Goal: Obtain resource: Obtain resource

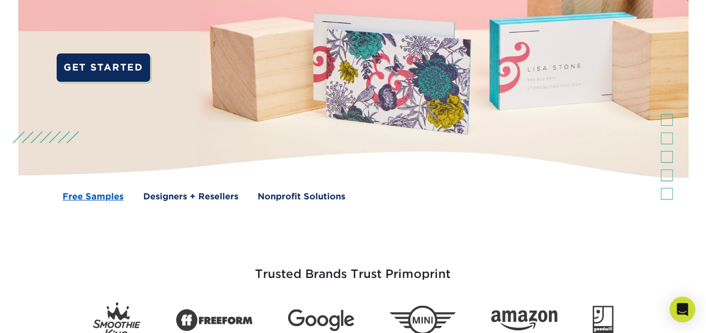
scroll to position [194, 0]
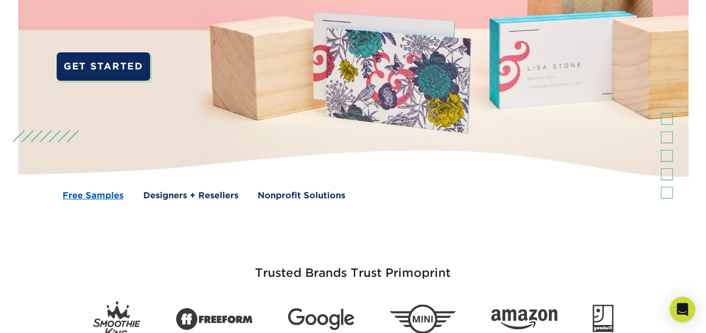
click at [94, 200] on link "Free Samples" at bounding box center [93, 195] width 61 height 13
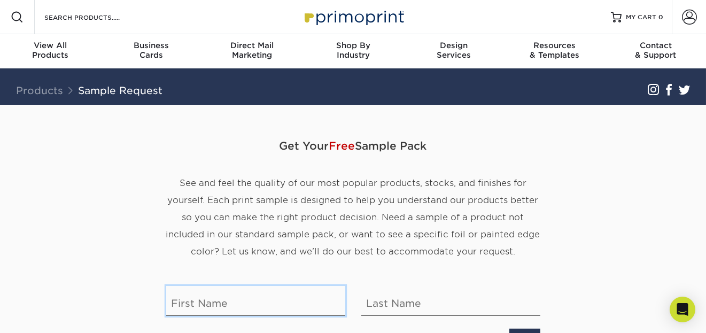
click at [198, 300] on input "text" at bounding box center [255, 301] width 179 height 30
type input "LIZA"
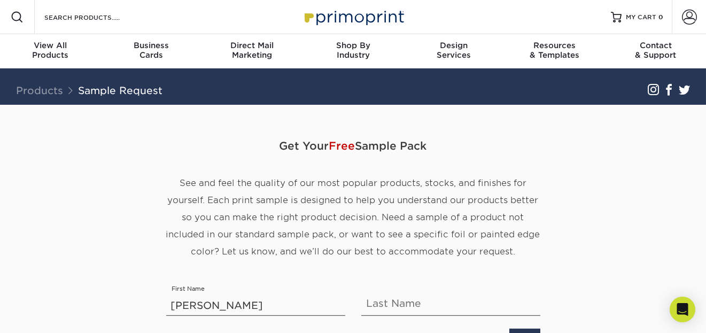
type input "MORETA"
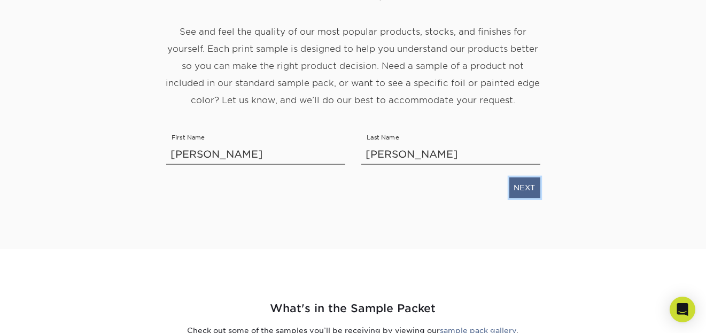
click at [525, 188] on link "NEXT" at bounding box center [524, 187] width 31 height 20
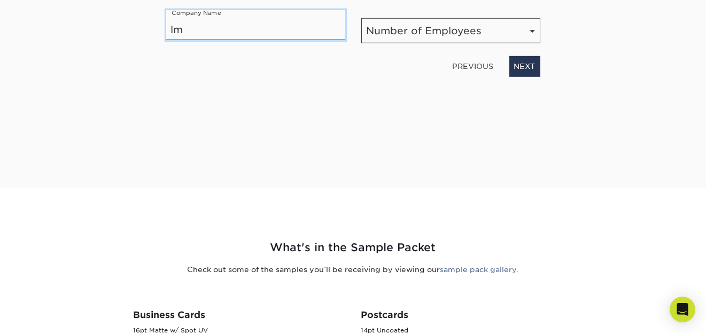
type input "LM TAXGLOBAL"
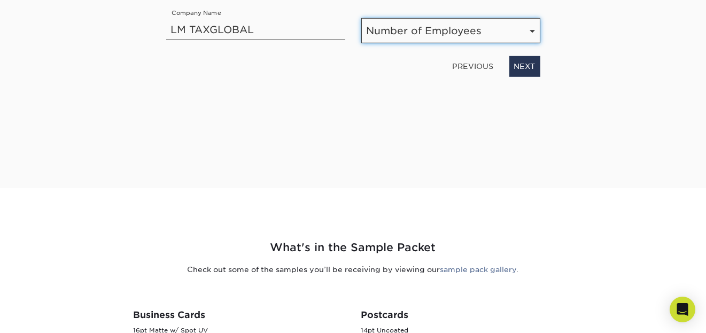
click at [413, 35] on select "Number of Employees Self-employed 1-10 employees 11-50 employees 51-200 employe…" at bounding box center [450, 30] width 179 height 25
select select "1-10"
click at [361, 18] on select "Number of Employees Self-employed 1-10 employees 11-50 employees 51-200 employe…" at bounding box center [450, 30] width 179 height 25
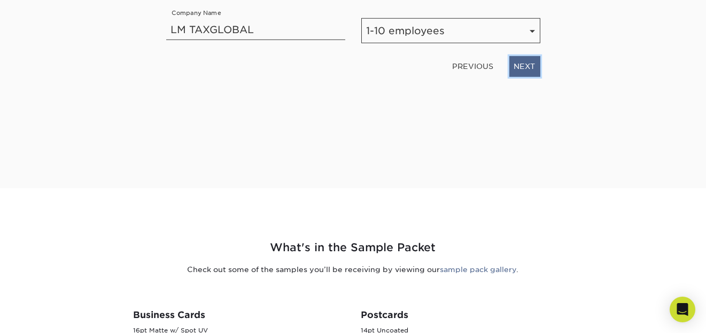
click at [530, 73] on link "NEXT" at bounding box center [524, 66] width 31 height 20
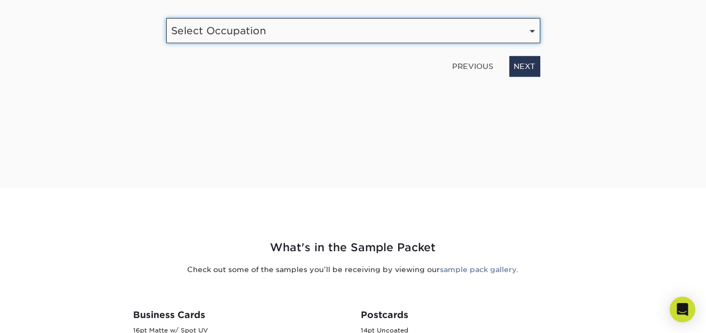
click at [289, 38] on select "Select Occupation Agency Automotive Blogger Cleaning Services Construction Educ…" at bounding box center [353, 30] width 374 height 25
select select "Financial Services"
click at [166, 18] on select "Select Occupation Agency Automotive Blogger Cleaning Services Construction Educ…" at bounding box center [353, 30] width 374 height 25
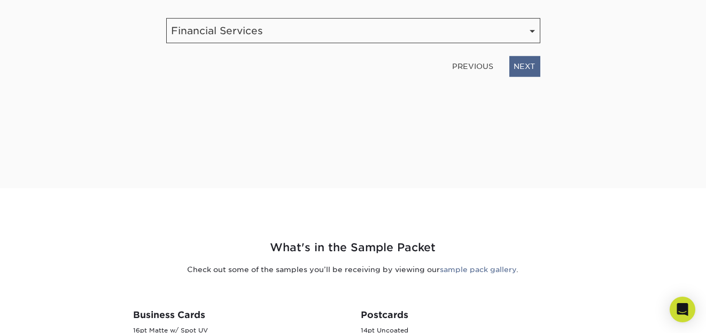
click at [533, 73] on link "NEXT" at bounding box center [524, 66] width 31 height 20
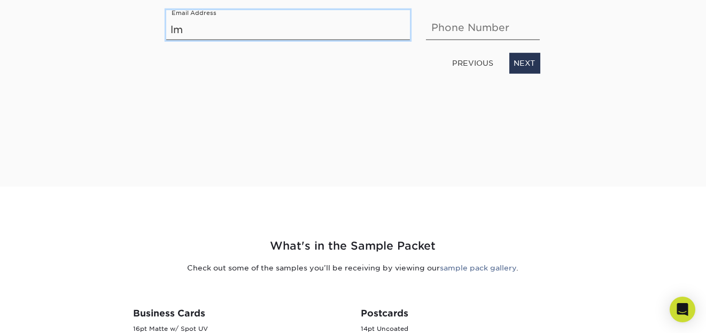
type input "lmtaxglobal@gmail.com"
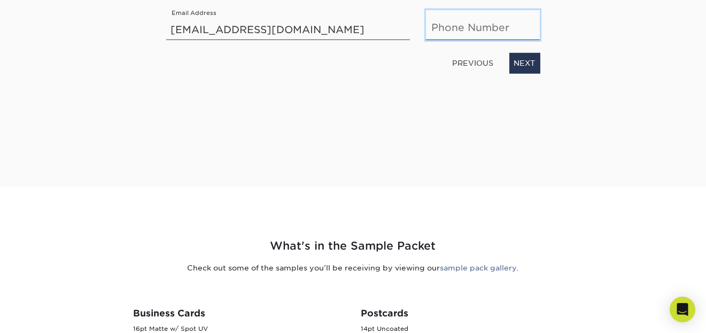
click at [452, 32] on input "text" at bounding box center [483, 25] width 114 height 30
type input "6464640431"
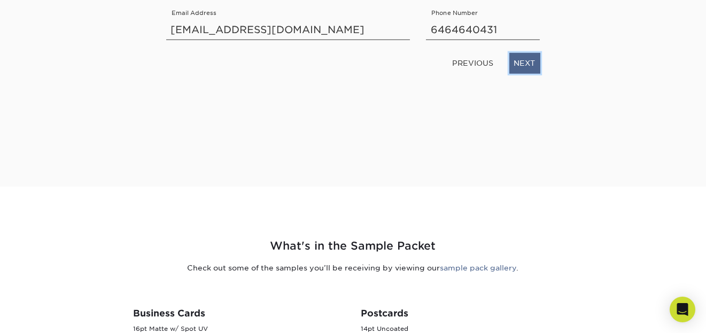
click at [530, 66] on link "NEXT" at bounding box center [524, 63] width 31 height 20
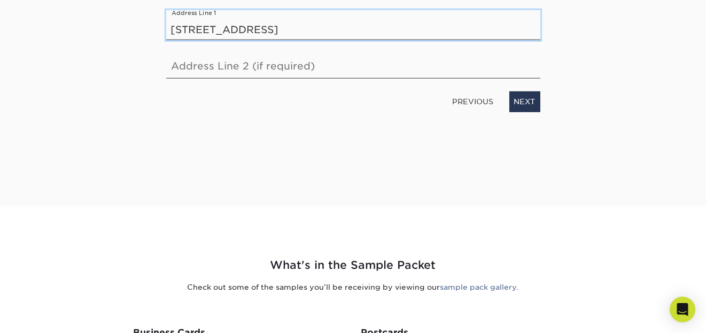
type input "135 WEST 225 ST 2A BRONX, NY 10463"
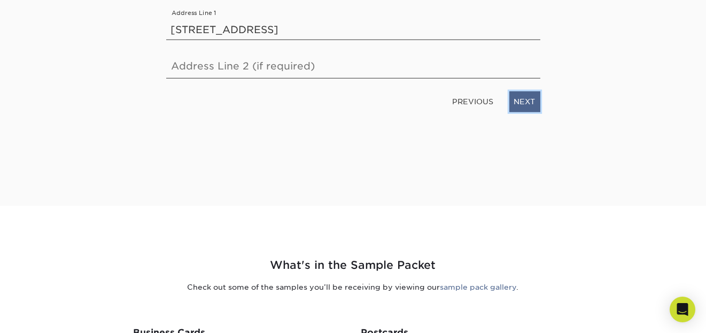
click at [534, 107] on link "NEXT" at bounding box center [524, 101] width 31 height 20
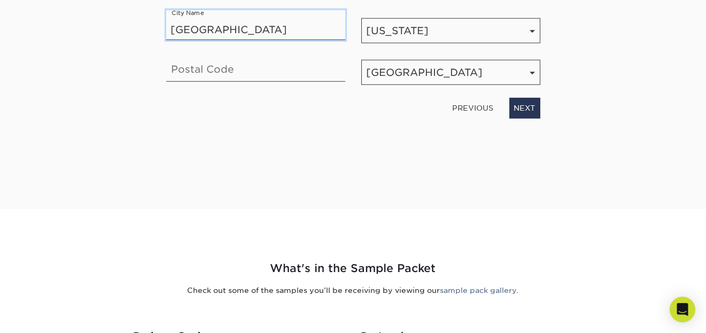
type input "BRONX"
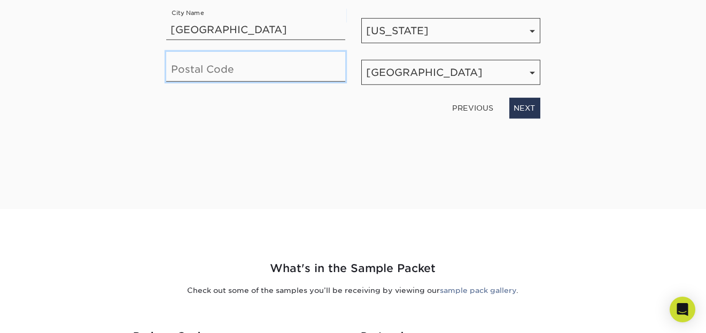
click at [204, 76] on input "text" at bounding box center [255, 67] width 179 height 30
type input "10463"
click at [526, 114] on link "NEXT" at bounding box center [524, 108] width 31 height 20
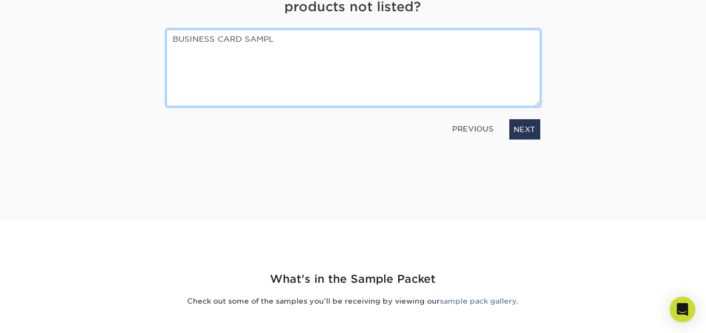
type textarea "BUSINESS CARD SAMPLE"
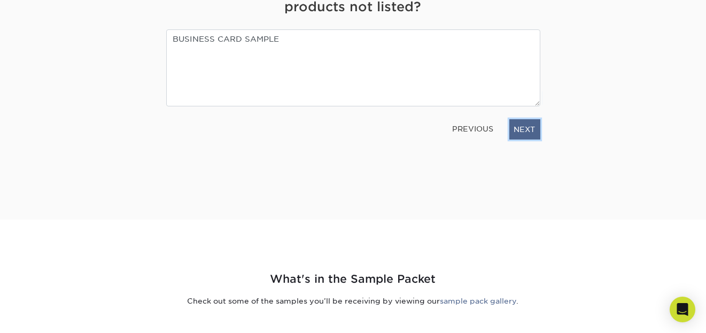
click at [526, 135] on link "NEXT" at bounding box center [524, 129] width 31 height 20
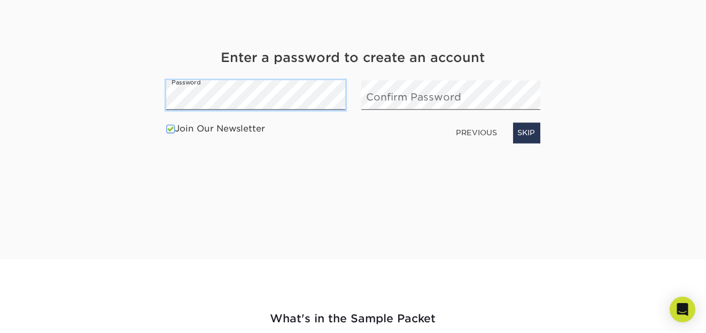
scroll to position [134, 0]
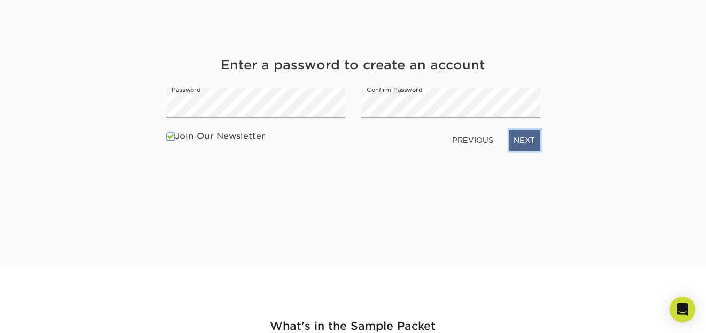
click at [531, 143] on link "NEXT" at bounding box center [524, 140] width 31 height 20
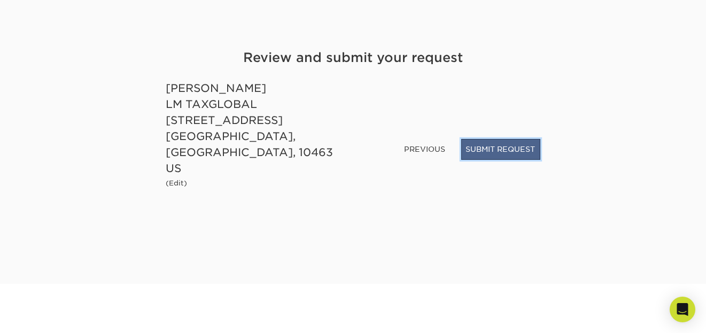
click at [514, 156] on button "SUBMIT REQUEST" at bounding box center [500, 149] width 79 height 20
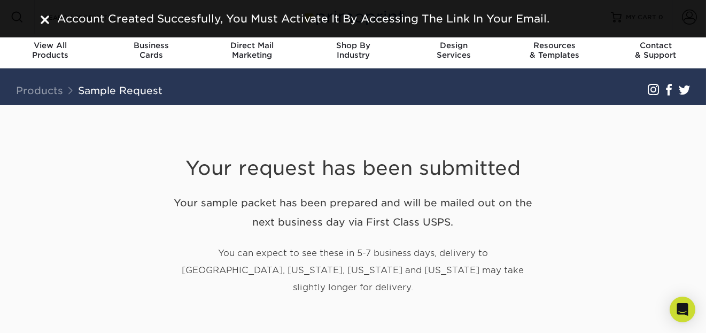
click at [626, 182] on div "Your request has been submitted Your sample packet has been prepared and will b…" at bounding box center [353, 226] width 625 height 243
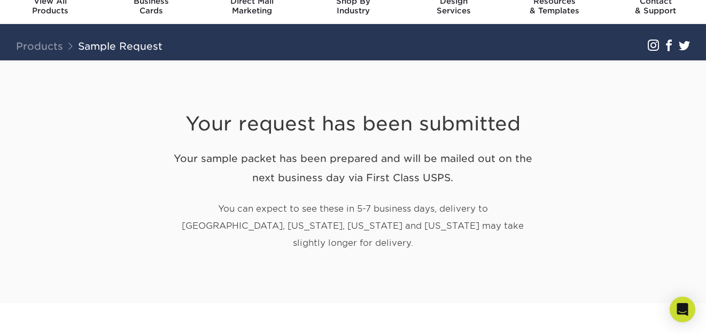
scroll to position [45, 0]
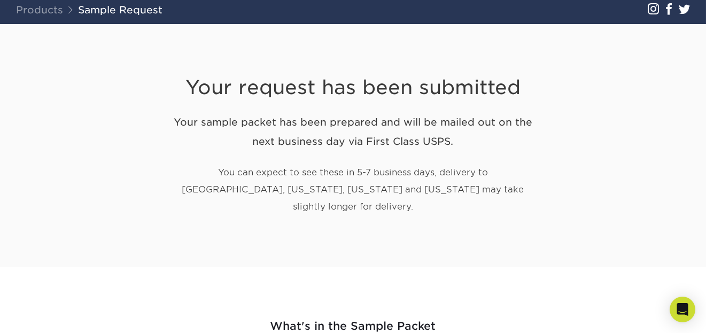
scroll to position [0, 0]
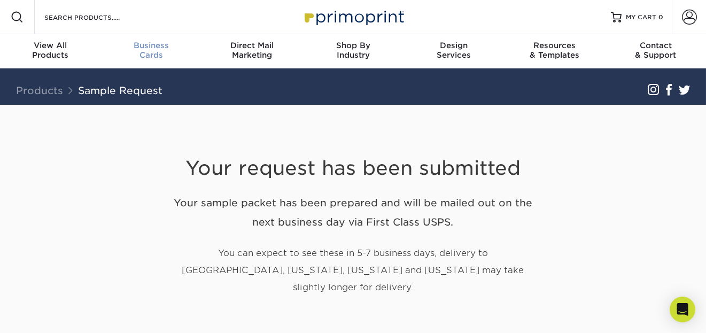
click at [148, 53] on div "Business Cards" at bounding box center [151, 50] width 101 height 19
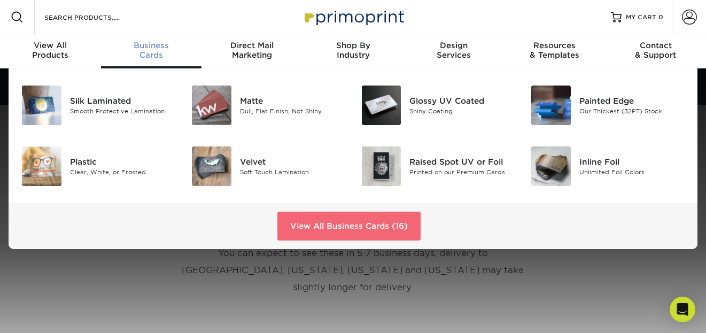
click at [314, 230] on link "View All Business Cards (16)" at bounding box center [348, 226] width 143 height 29
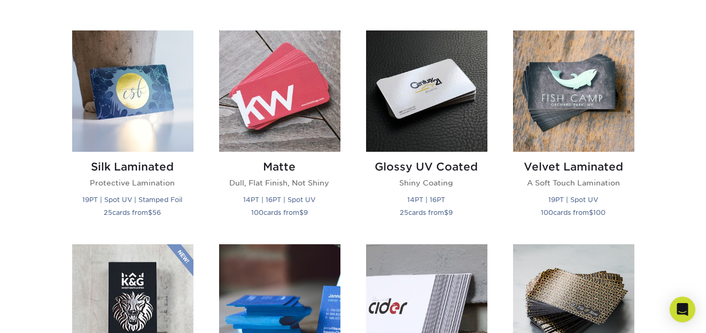
scroll to position [513, 0]
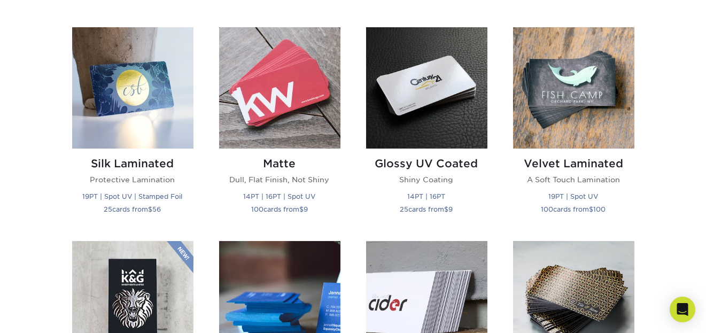
click at [593, 253] on img at bounding box center [573, 301] width 121 height 121
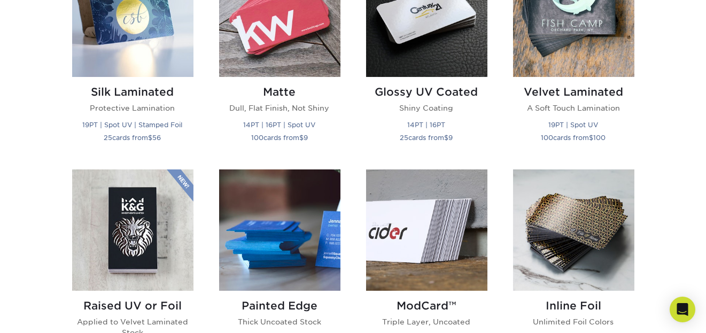
scroll to position [591, 0]
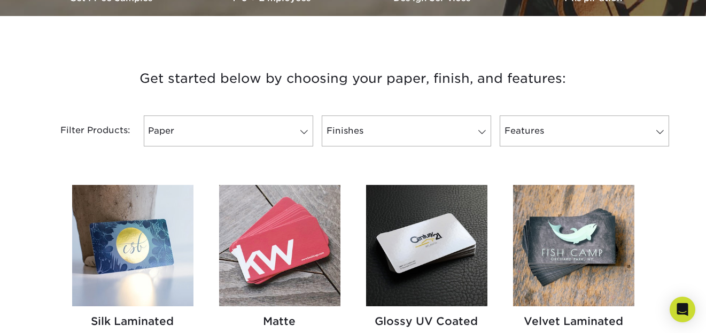
scroll to position [354, 0]
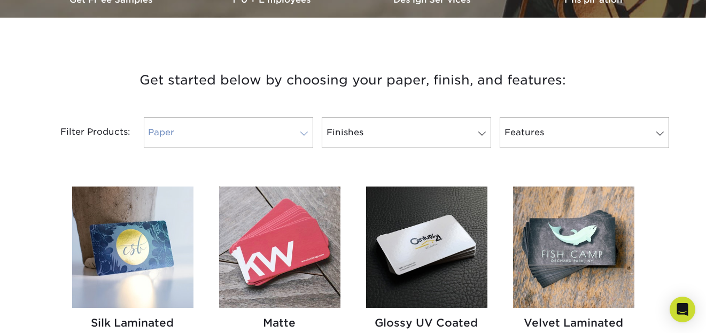
click at [299, 141] on link "Paper" at bounding box center [228, 132] width 169 height 31
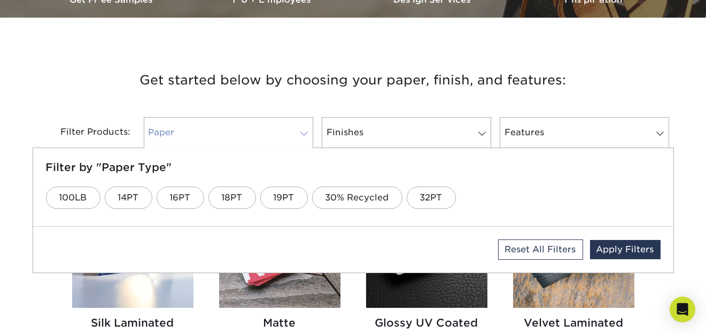
click at [302, 133] on span at bounding box center [304, 133] width 15 height 9
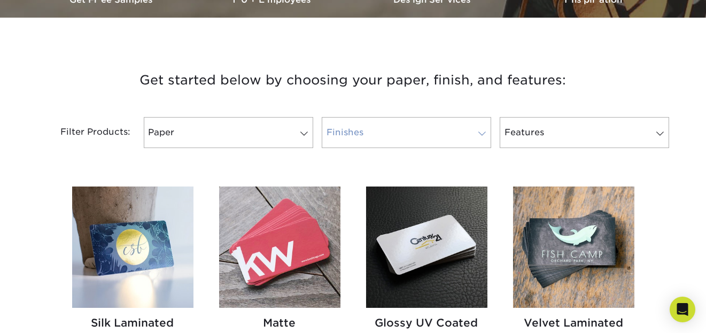
click at [470, 133] on link "Finishes" at bounding box center [406, 132] width 169 height 31
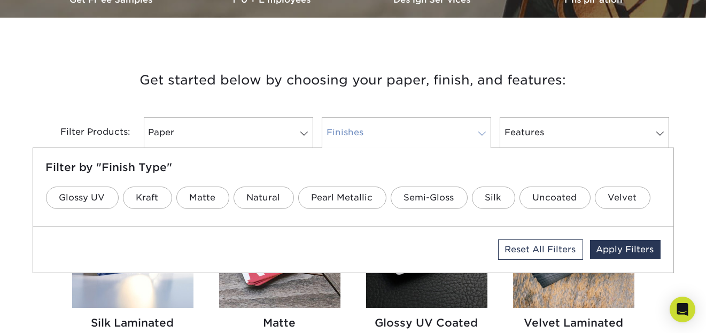
click at [484, 140] on link "Finishes" at bounding box center [406, 132] width 169 height 31
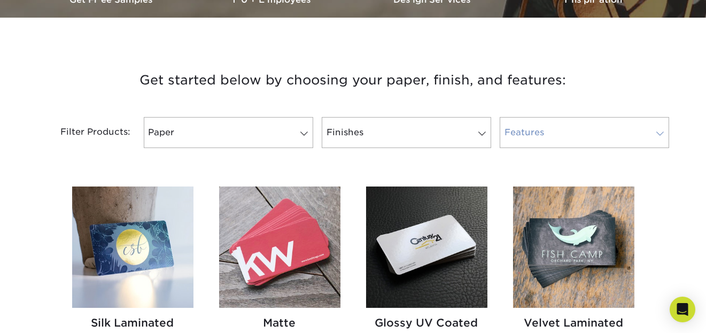
click at [662, 137] on span at bounding box center [660, 133] width 15 height 9
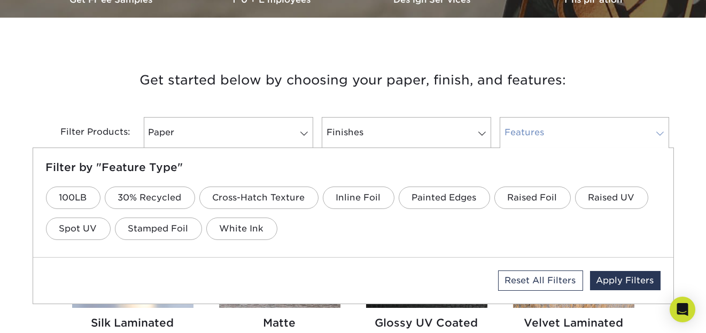
click at [660, 131] on span at bounding box center [660, 133] width 15 height 9
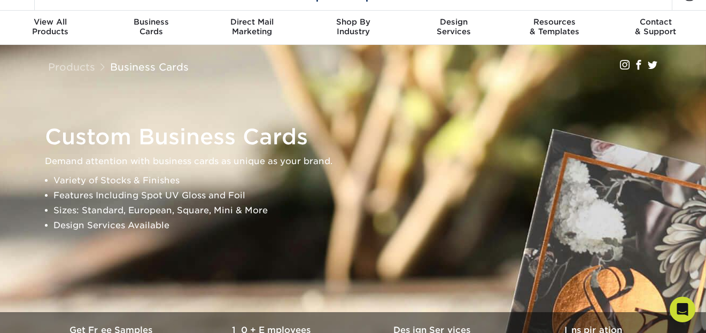
scroll to position [0, 0]
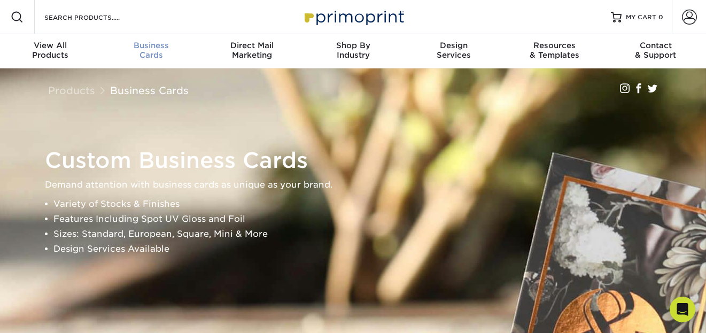
click at [149, 50] on div "Business Cards" at bounding box center [151, 50] width 101 height 19
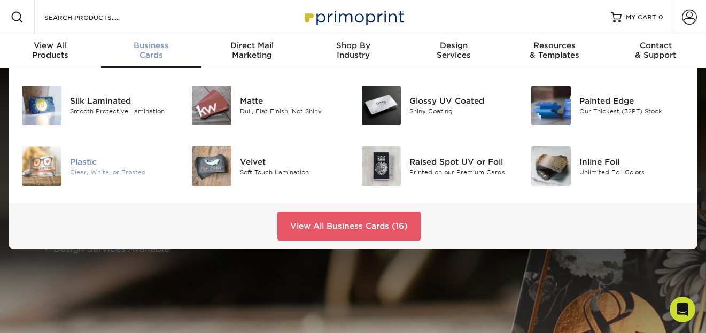
click at [78, 166] on div "Plastic" at bounding box center [122, 162] width 105 height 12
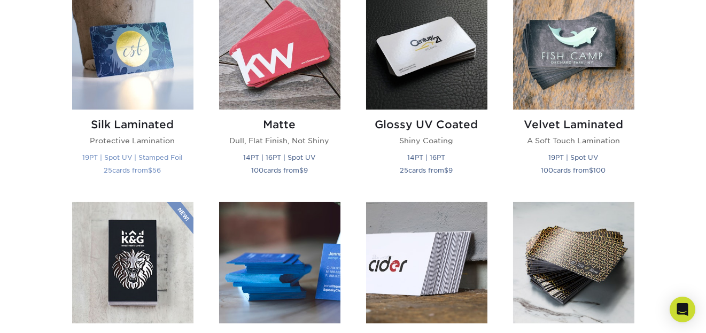
scroll to position [551, 0]
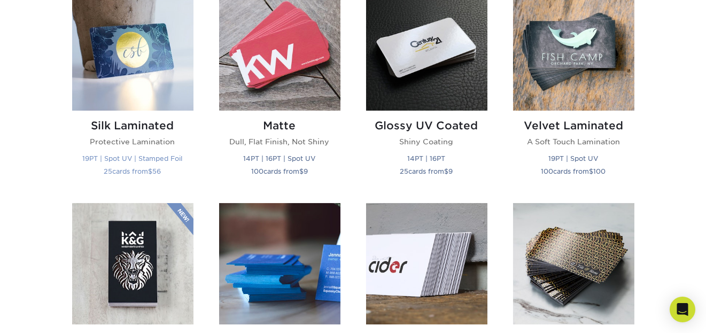
click at [131, 68] on img at bounding box center [132, 49] width 121 height 121
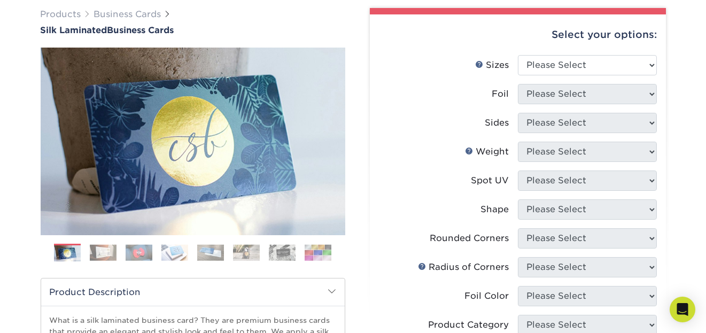
scroll to position [84, 0]
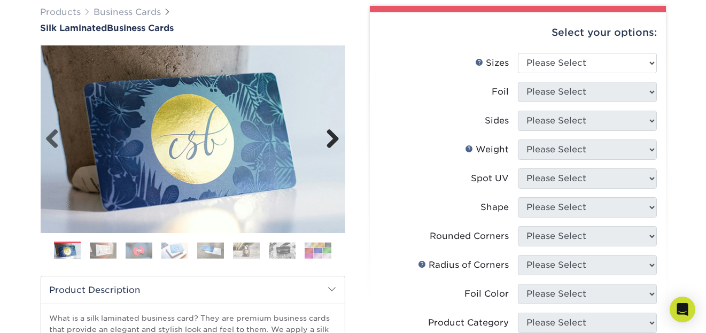
click at [325, 138] on link "Next" at bounding box center [329, 139] width 21 height 21
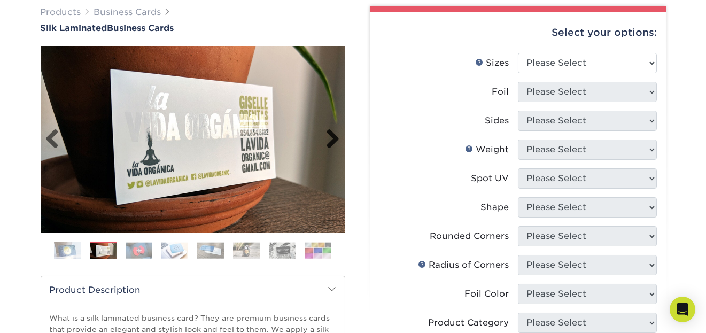
click at [328, 140] on link "Next" at bounding box center [329, 139] width 21 height 21
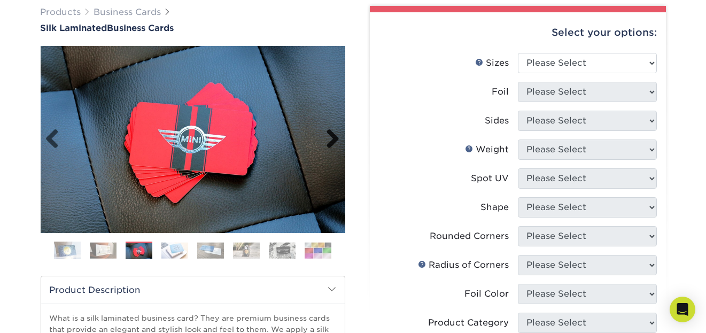
click at [331, 142] on link "Next" at bounding box center [329, 139] width 21 height 21
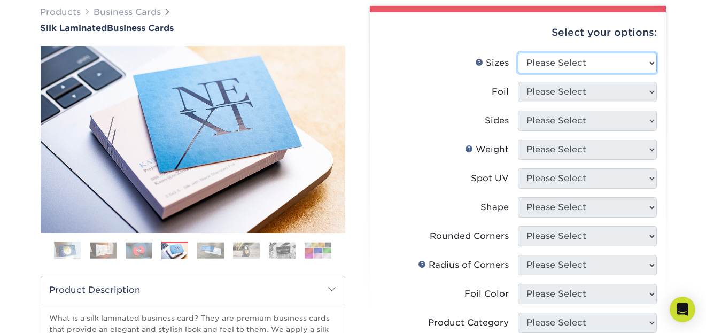
click at [654, 63] on select "Please Select 1.5" x 3.5" - Mini 1.75" x 3.5" - Mini 2" x 2" - Square 2" x 3" -…" at bounding box center [587, 63] width 139 height 20
select select "2.00x2.00"
click at [518, 53] on select "Please Select 1.5" x 3.5" - Mini 1.75" x 3.5" - Mini 2" x 2" - Square 2" x 3" -…" at bounding box center [587, 63] width 139 height 20
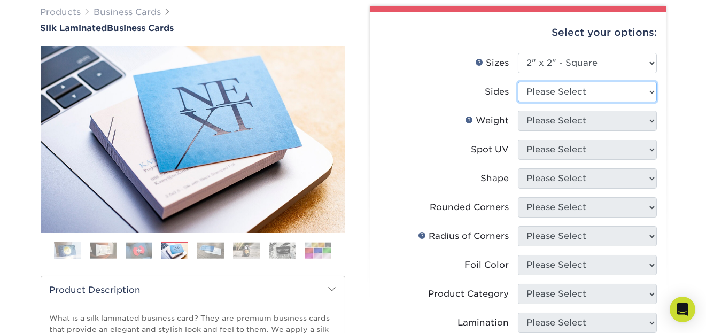
click at [655, 99] on select "Please Select Print Both Sides Print Front Only" at bounding box center [587, 92] width 139 height 20
click at [652, 98] on select "Please Select Print Both Sides Print Front Only" at bounding box center [587, 92] width 139 height 20
select select "32d3c223-f82c-492b-b915-ba065a00862f"
click at [518, 82] on select "Please Select Print Both Sides Print Front Only" at bounding box center [587, 92] width 139 height 20
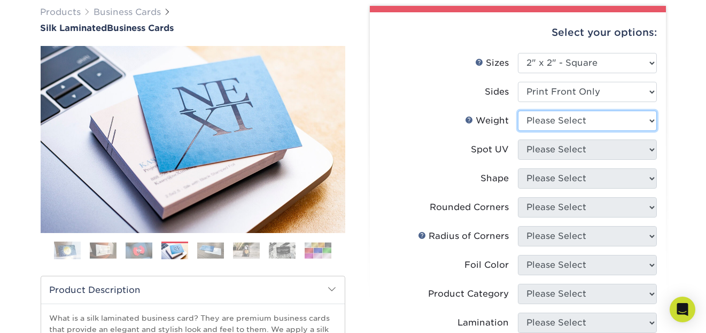
click at [653, 118] on select "Please Select 16PT" at bounding box center [587, 121] width 139 height 20
select select "16PT"
click at [518, 111] on select "Please Select 16PT" at bounding box center [587, 121] width 139 height 20
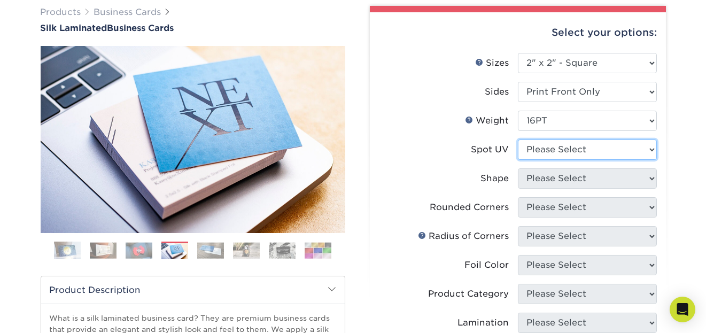
click at [656, 151] on select "Please Select No Spot UV Front Only" at bounding box center [587, 149] width 139 height 20
select select "1"
click at [518, 139] on select "Please Select No Spot UV Front Only" at bounding box center [587, 149] width 139 height 20
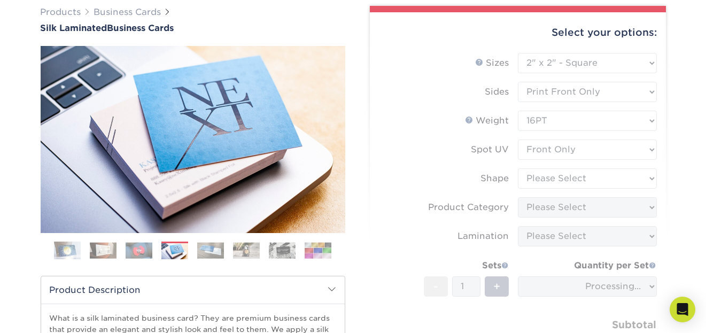
click at [653, 148] on form "Sizes Help Sizes Please Select 1.5" x 3.5" - Mini 1.75" x 3.5" - Mini 2" x 2" -…" at bounding box center [517, 216] width 279 height 327
click at [658, 148] on div "Select your options: Sizes Help Sizes Please Select 1.5" x 3.5" - Mini 1.75" x …" at bounding box center [518, 249] width 296 height 474
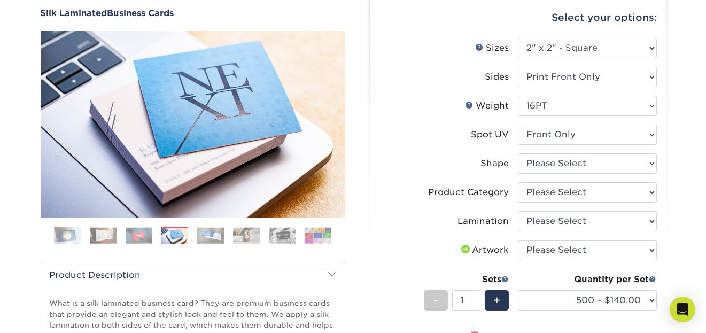
scroll to position [97, 0]
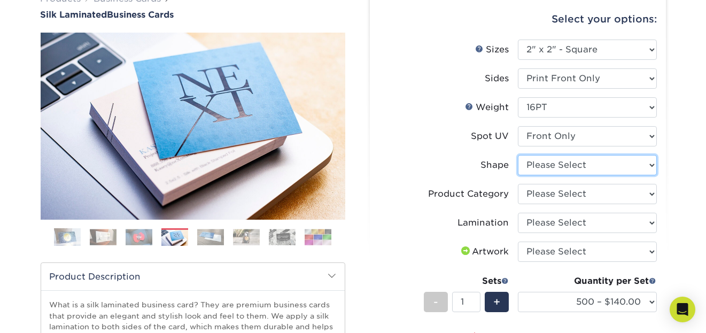
click at [655, 161] on select "Please Select Standard" at bounding box center [587, 165] width 139 height 20
select select "standard"
click at [518, 155] on select "Please Select Standard" at bounding box center [587, 165] width 139 height 20
select select "-1"
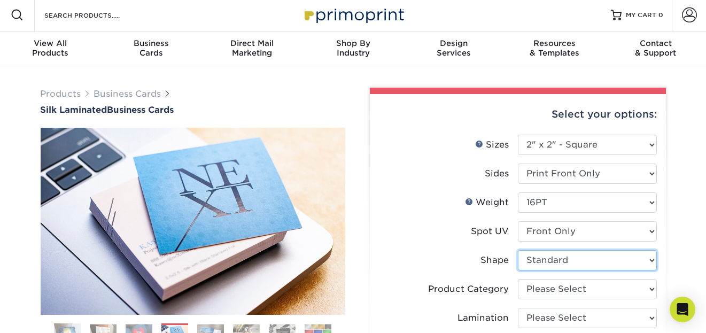
scroll to position [0, 0]
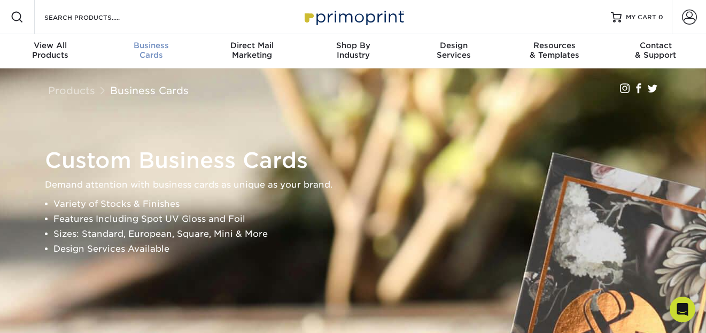
click at [154, 57] on div "Business Cards" at bounding box center [151, 50] width 101 height 19
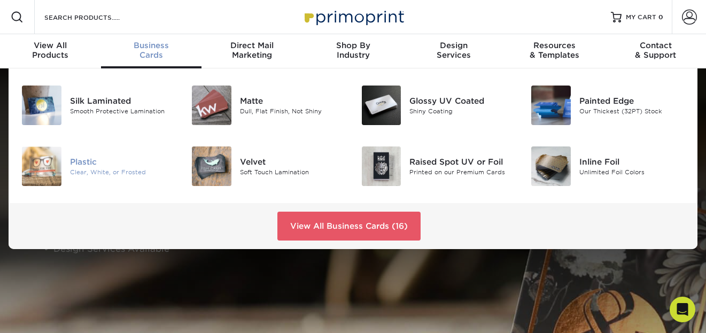
click at [104, 165] on div "Plastic" at bounding box center [122, 162] width 105 height 12
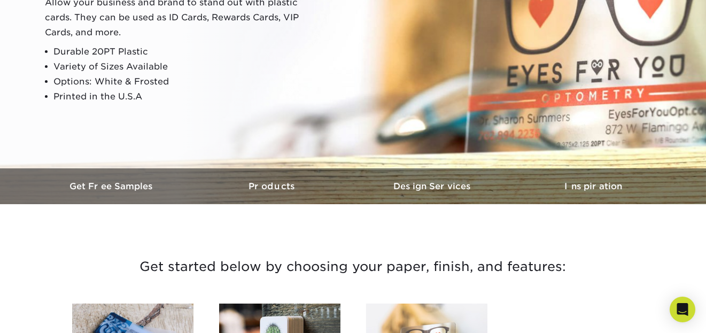
scroll to position [171, 0]
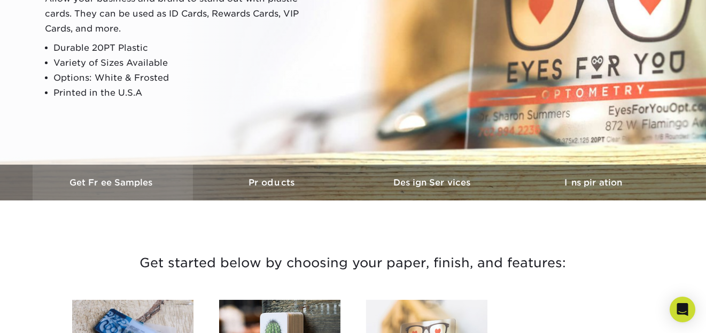
click at [113, 188] on link "Get Free Samples" at bounding box center [113, 183] width 160 height 36
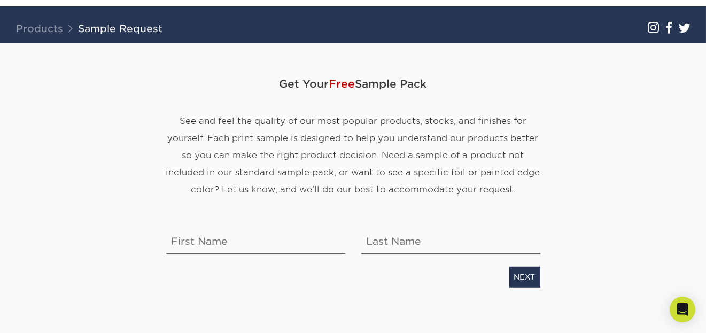
scroll to position [63, 0]
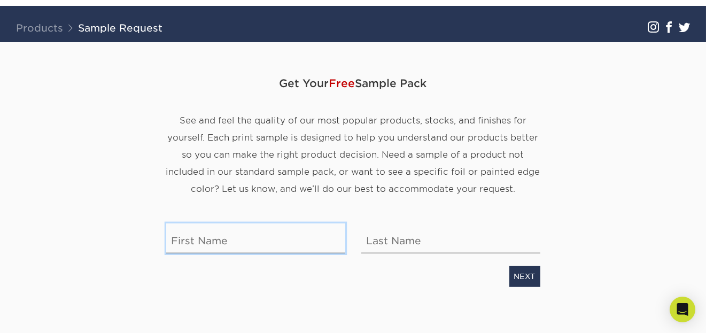
click at [211, 247] on input "text" at bounding box center [255, 238] width 179 height 30
type input "[PERSON_NAME]"
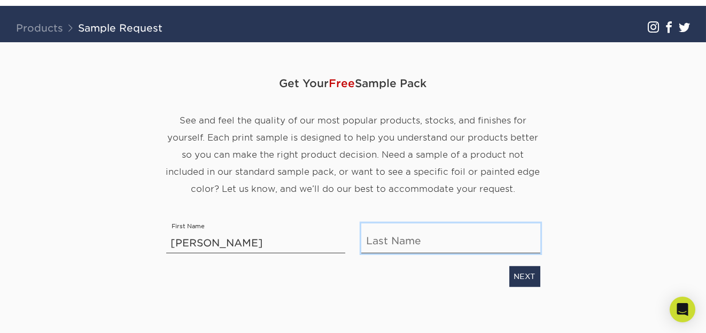
type input "[PERSON_NAME]"
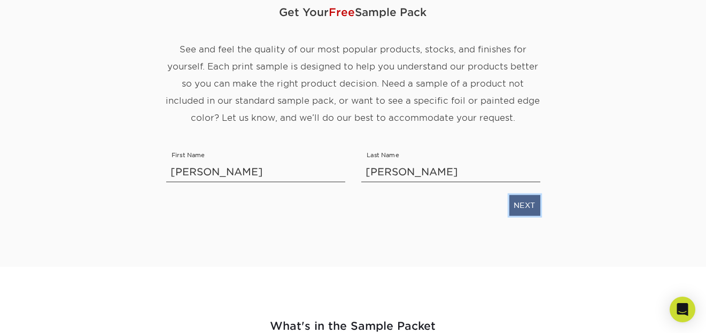
click at [533, 211] on link "NEXT" at bounding box center [524, 205] width 31 height 20
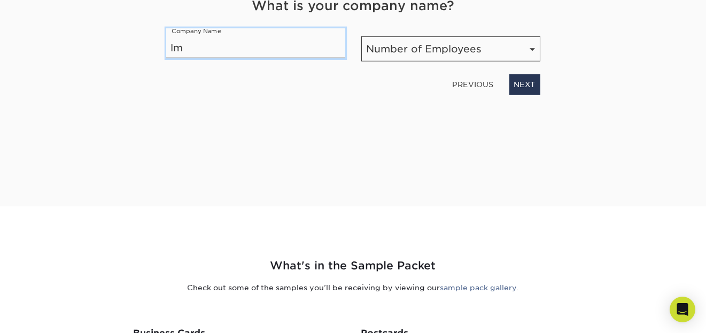
type input "LM TAXGLOBAL"
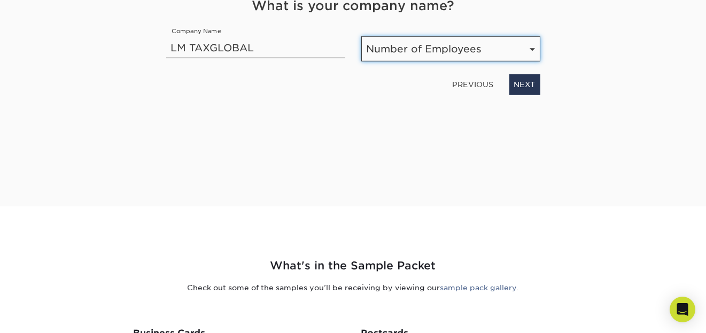
click at [428, 46] on select "Number of Employees Self-employed 1-10 employees 11-50 employees 51-200 employe…" at bounding box center [450, 48] width 179 height 25
select select "1-10"
click at [361, 36] on select "Number of Employees Self-employed 1-10 employees 11-50 employees 51-200 employe…" at bounding box center [450, 48] width 179 height 25
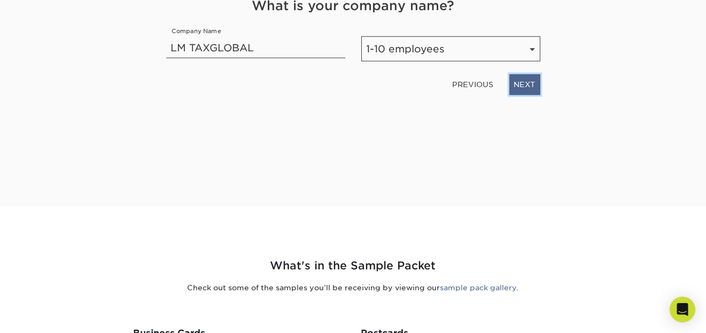
click at [526, 91] on link "NEXT" at bounding box center [524, 84] width 31 height 20
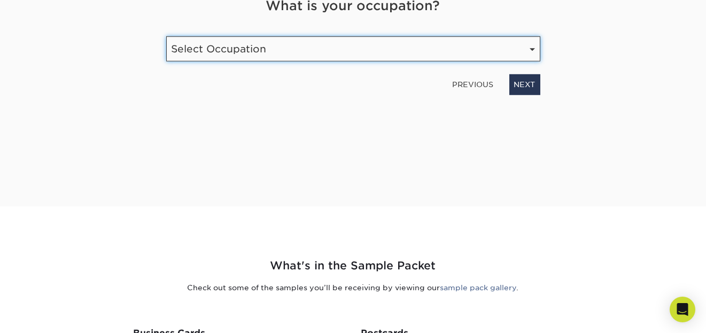
click at [371, 60] on select "Select Occupation Agency Automotive Blogger Cleaning Services Construction Educ…" at bounding box center [353, 48] width 374 height 25
select select "Financial Services"
click at [166, 36] on select "Select Occupation Agency Automotive Blogger Cleaning Services Construction Educ…" at bounding box center [353, 48] width 374 height 25
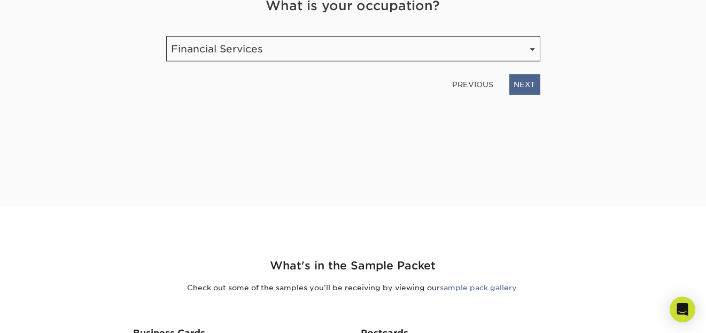
click at [524, 90] on link "NEXT" at bounding box center [524, 84] width 31 height 20
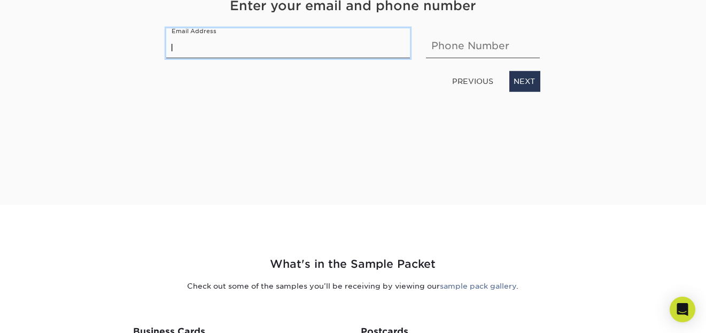
type input "[EMAIL_ADDRESS][DOMAIN_NAME]"
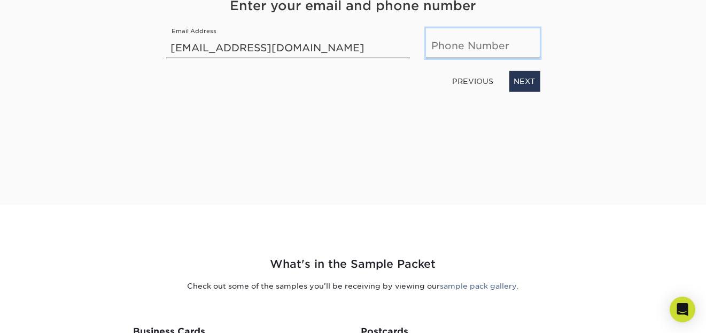
click at [456, 43] on input "text" at bounding box center [483, 43] width 114 height 30
type input "6464640431"
click at [530, 79] on link "NEXT" at bounding box center [524, 81] width 31 height 20
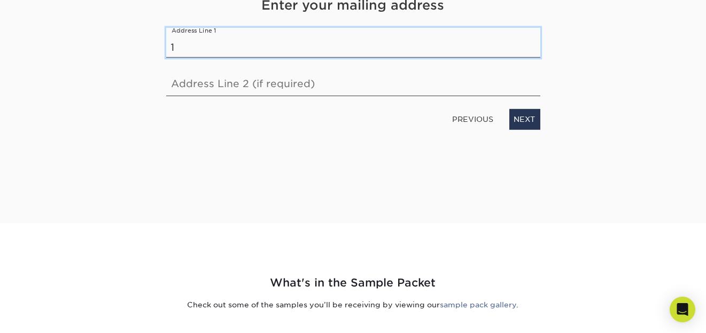
type input "[STREET_ADDRESS]"
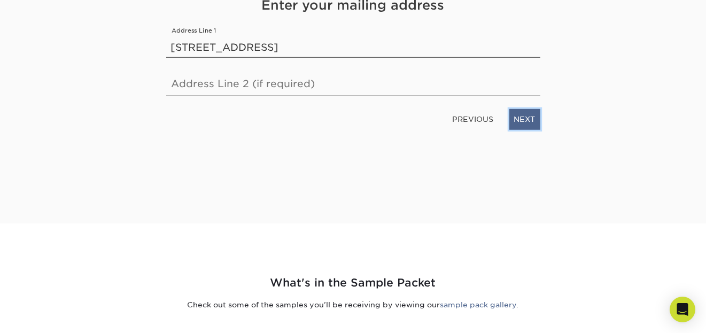
click at [526, 117] on link "NEXT" at bounding box center [524, 119] width 31 height 20
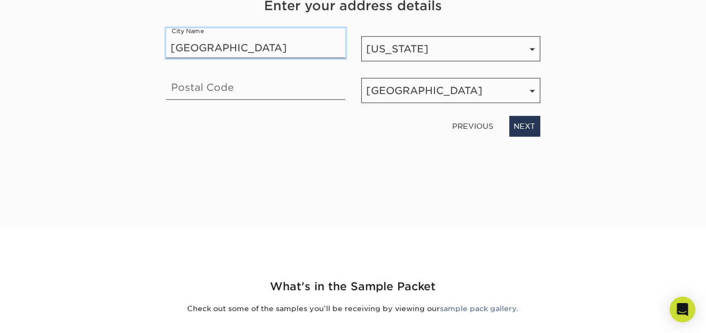
type input "[GEOGRAPHIC_DATA]"
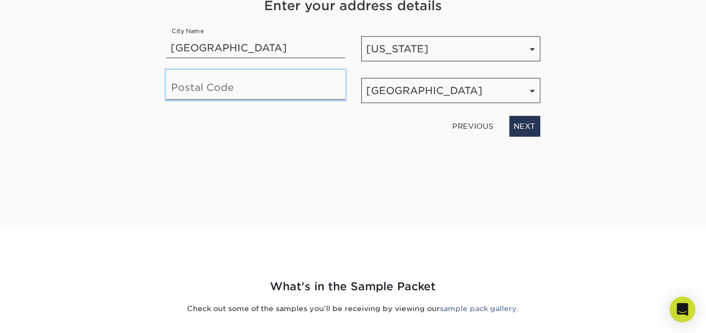
click at [195, 84] on input "text" at bounding box center [255, 85] width 179 height 30
type input "10463"
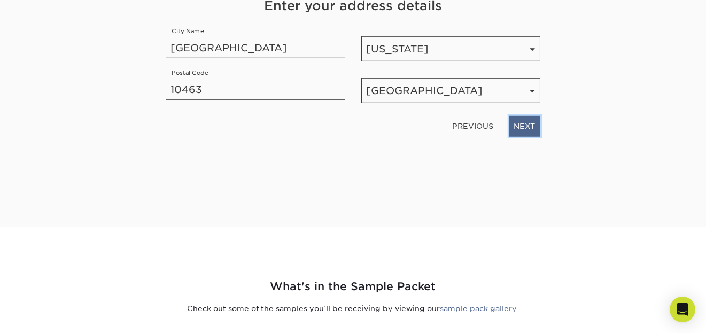
click at [535, 127] on link "NEXT" at bounding box center [524, 126] width 31 height 20
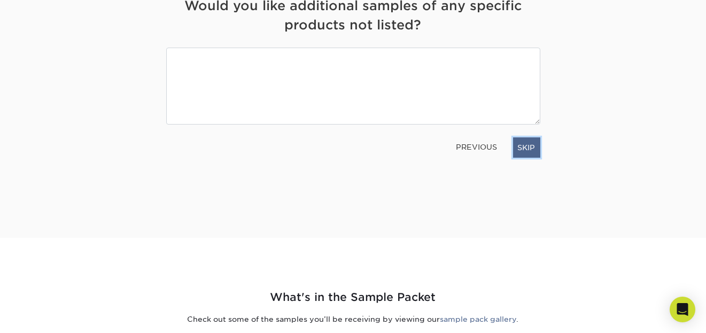
click at [533, 149] on link "SKIP" at bounding box center [526, 147] width 27 height 20
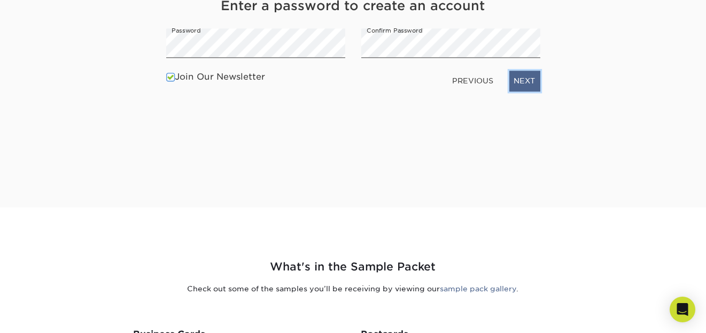
click at [531, 80] on link "NEXT" at bounding box center [524, 81] width 31 height 20
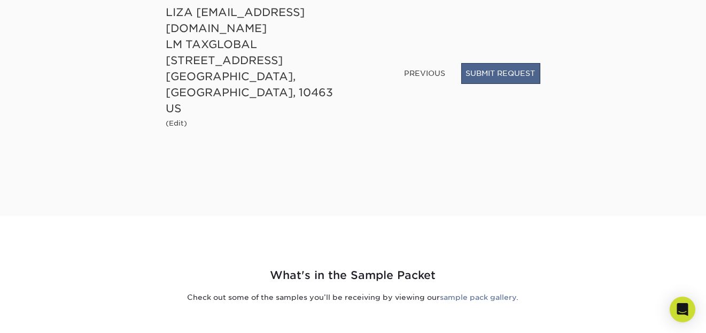
click at [518, 83] on button "SUBMIT REQUEST" at bounding box center [500, 73] width 79 height 20
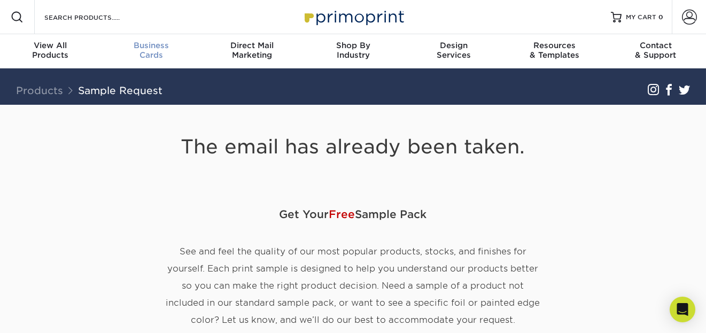
click at [151, 54] on div "Business Cards" at bounding box center [151, 50] width 101 height 19
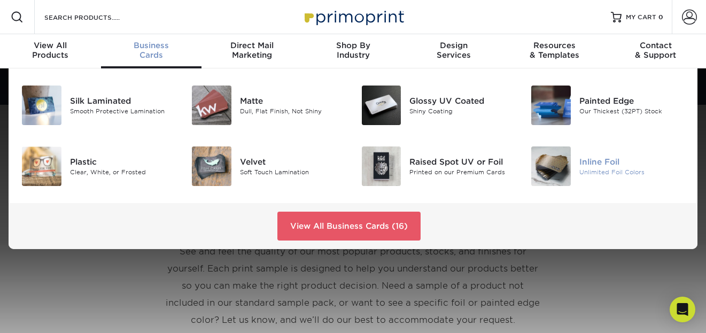
click at [607, 171] on div "Unlimited Foil Colors" at bounding box center [631, 172] width 105 height 9
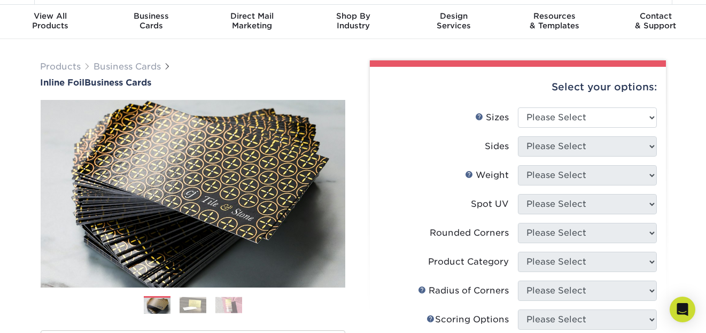
scroll to position [22, 0]
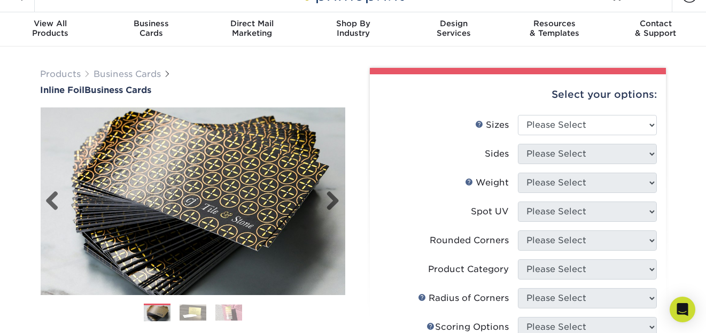
click at [326, 203] on img at bounding box center [193, 201] width 305 height 305
click at [333, 196] on link "Next" at bounding box center [329, 201] width 21 height 21
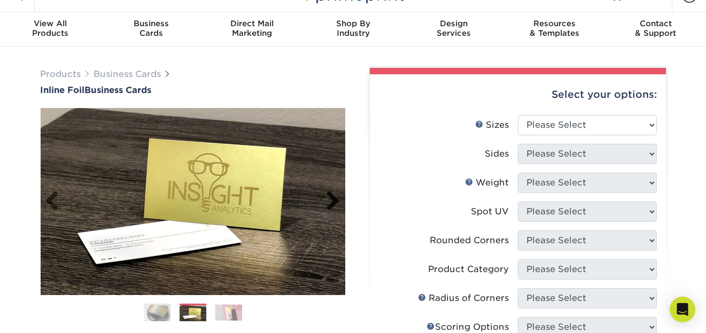
click at [337, 198] on link "Next" at bounding box center [329, 201] width 21 height 21
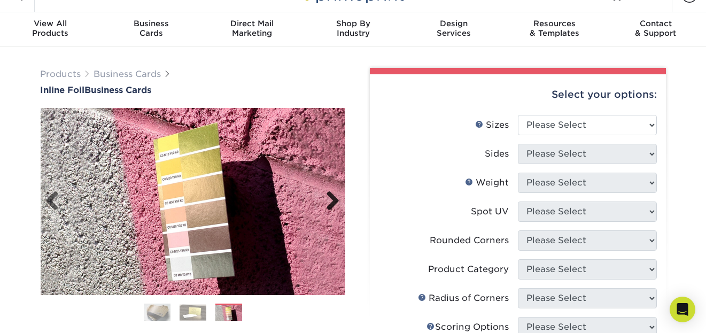
click at [332, 210] on link "Next" at bounding box center [329, 201] width 21 height 21
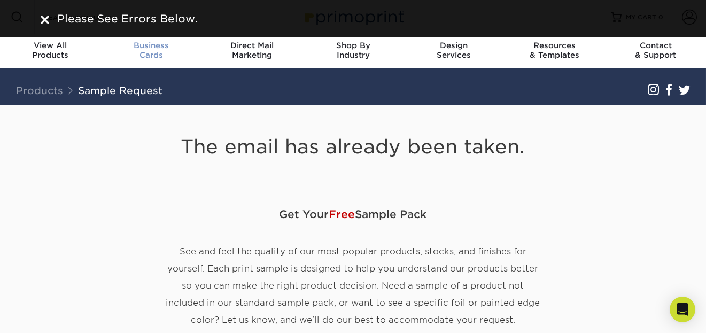
click at [168, 49] on span "Business" at bounding box center [151, 46] width 101 height 10
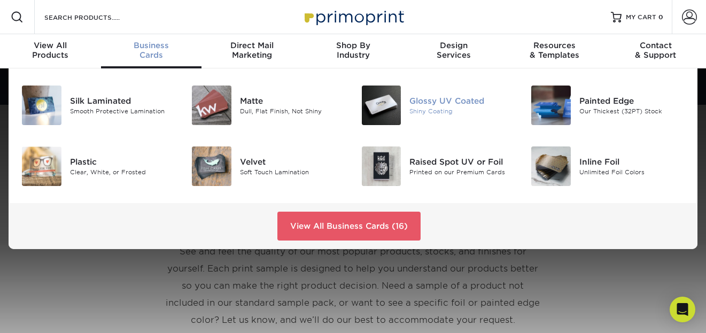
click at [446, 111] on div "Shiny Coating" at bounding box center [461, 111] width 105 height 9
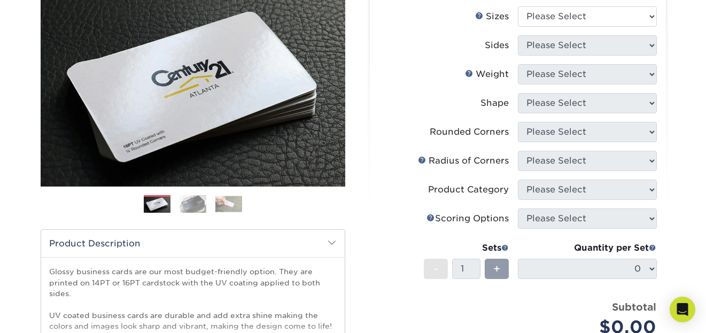
scroll to position [141, 0]
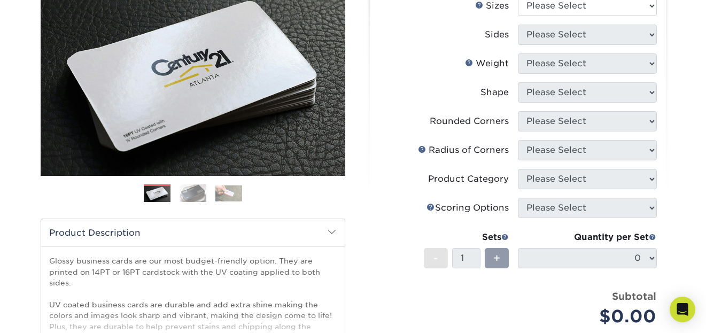
click at [193, 198] on img at bounding box center [193, 193] width 27 height 19
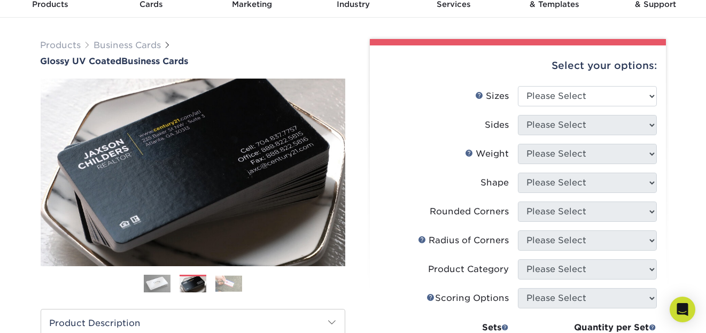
scroll to position [62, 0]
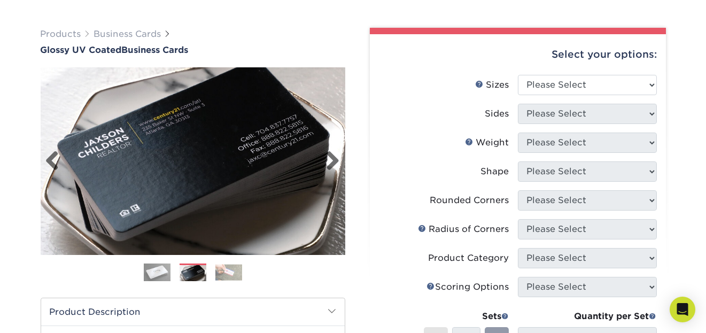
click at [283, 160] on img at bounding box center [193, 161] width 305 height 211
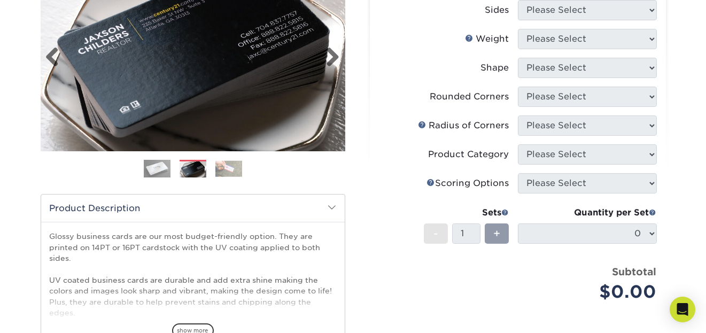
scroll to position [112, 0]
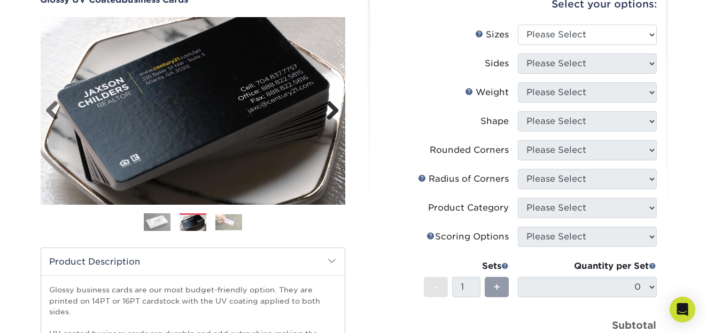
click at [329, 110] on link "Next" at bounding box center [329, 110] width 21 height 21
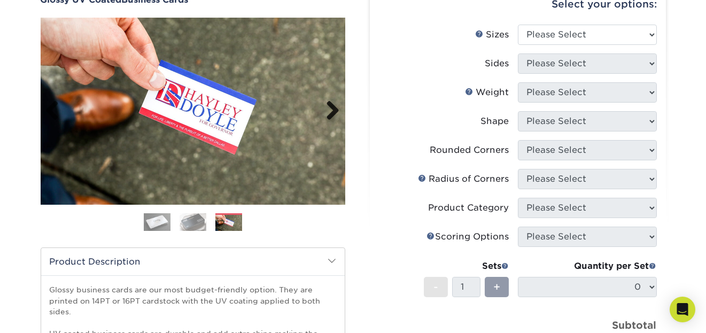
click at [331, 105] on link "Next" at bounding box center [329, 110] width 21 height 21
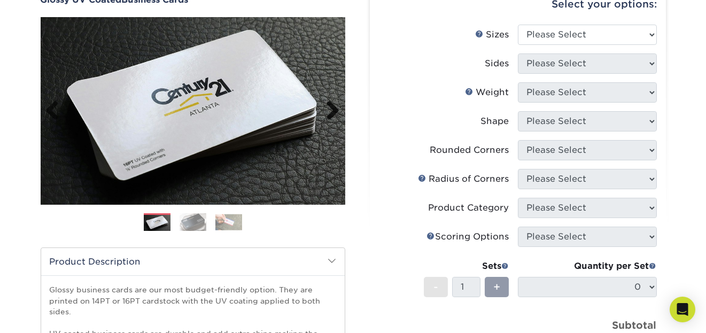
click at [334, 114] on link "Next" at bounding box center [329, 110] width 21 height 21
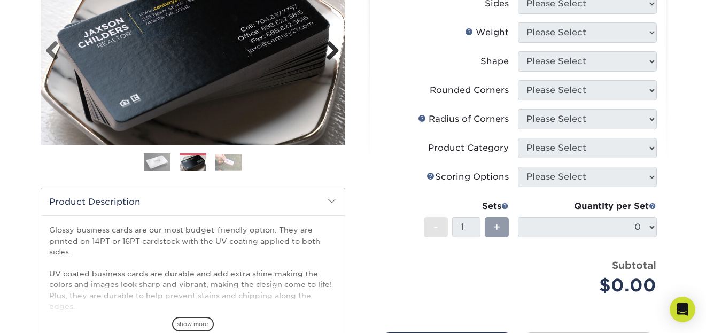
scroll to position [0, 0]
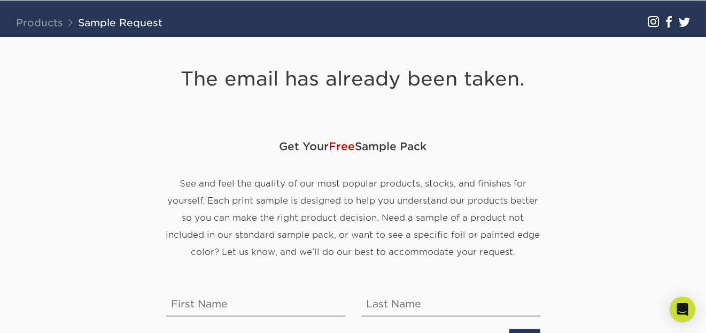
scroll to position [64, 0]
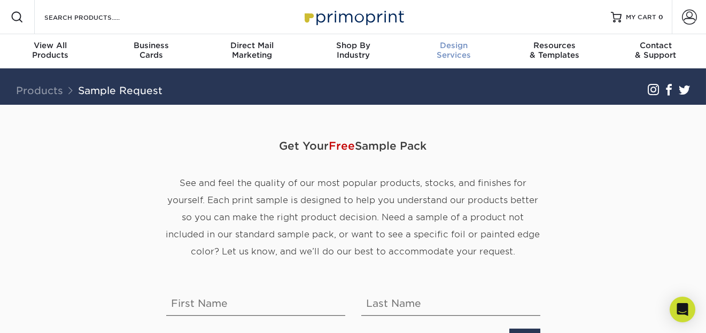
click at [455, 56] on div "Design Services" at bounding box center [454, 50] width 101 height 19
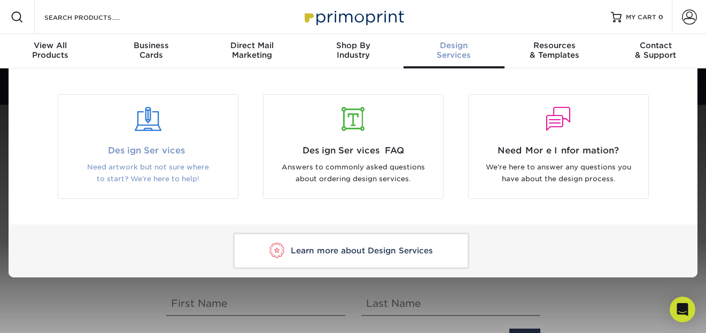
click at [153, 131] on div at bounding box center [148, 125] width 180 height 37
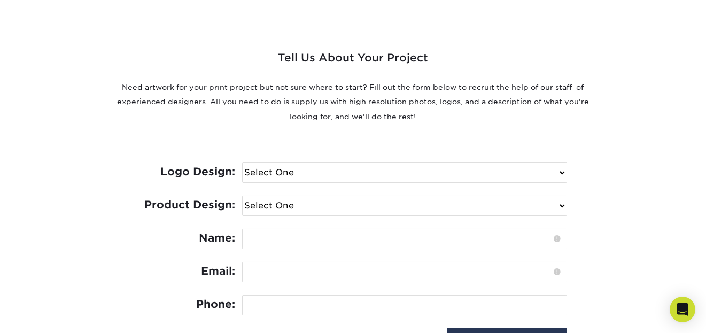
scroll to position [379, 0]
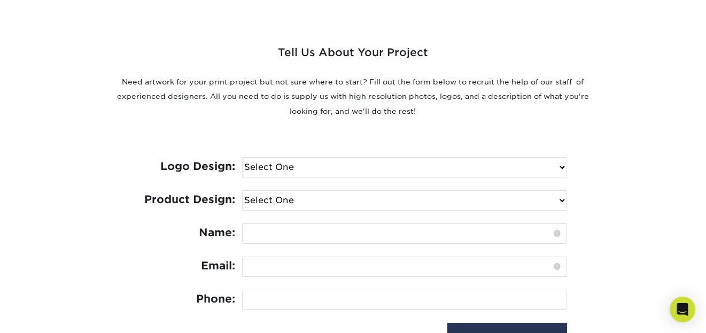
click at [564, 164] on select "Select One I need a logo design: $300 No thank you" at bounding box center [405, 167] width 324 height 19
click at [661, 177] on div "Tell Us About Your Project Need artwork for your print project but not sure whe…" at bounding box center [353, 184] width 641 height 385
click at [565, 203] on select "Select One Logo Design Only Design Edits Banner Design: $50.00 Bookmark Design:…" at bounding box center [405, 200] width 324 height 19
select select "Business Card - $100"
click at [243, 191] on select "Select One Logo Design Only Design Edits Banner Design: $50.00 Bookmark Design:…" at bounding box center [405, 200] width 324 height 19
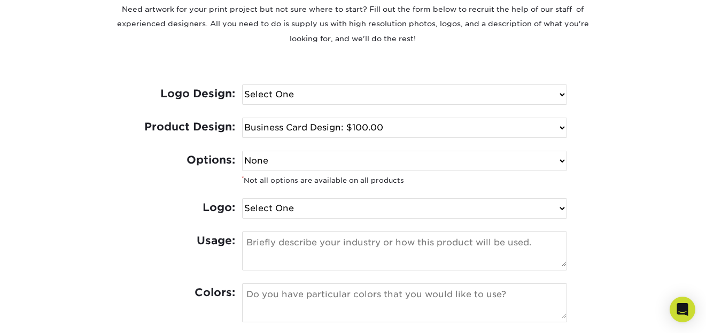
scroll to position [443, 0]
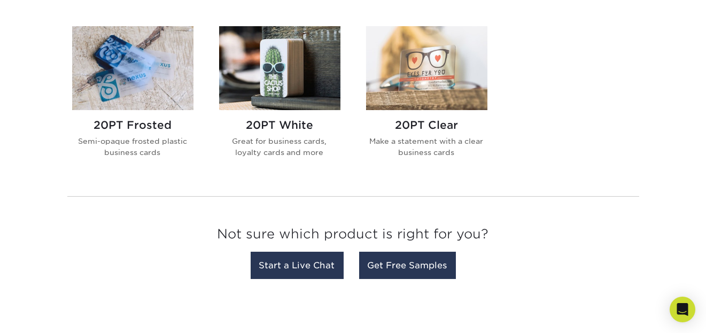
scroll to position [445, 0]
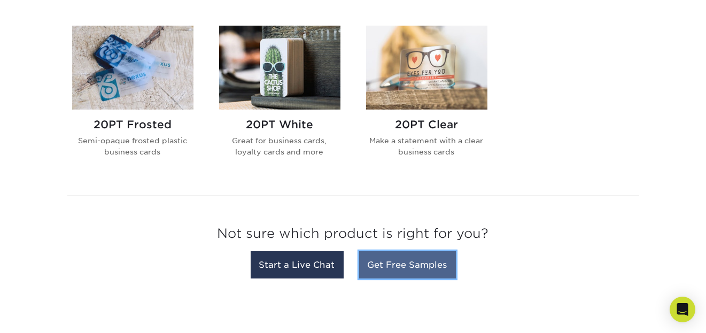
click at [416, 267] on link "Get Free Samples" at bounding box center [407, 264] width 97 height 27
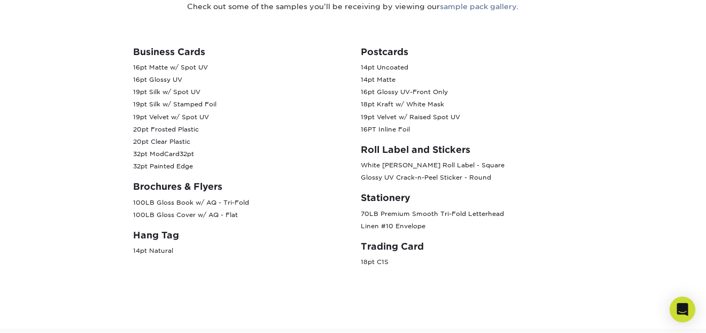
scroll to position [478, 0]
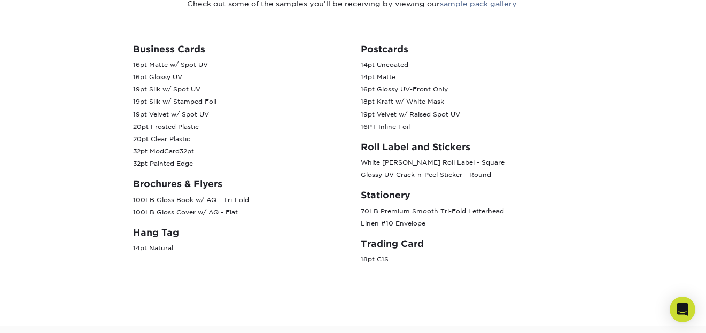
click at [212, 190] on div "Business Cards 16pt Matte w/ Spot UV 16pt Glossy UV 19pt Silk w/ Spot UV 19pt S…" at bounding box center [240, 159] width 228 height 231
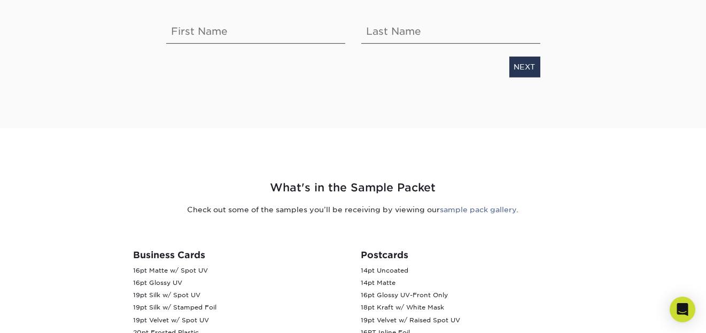
scroll to position [265, 0]
